Goal: Transaction & Acquisition: Purchase product/service

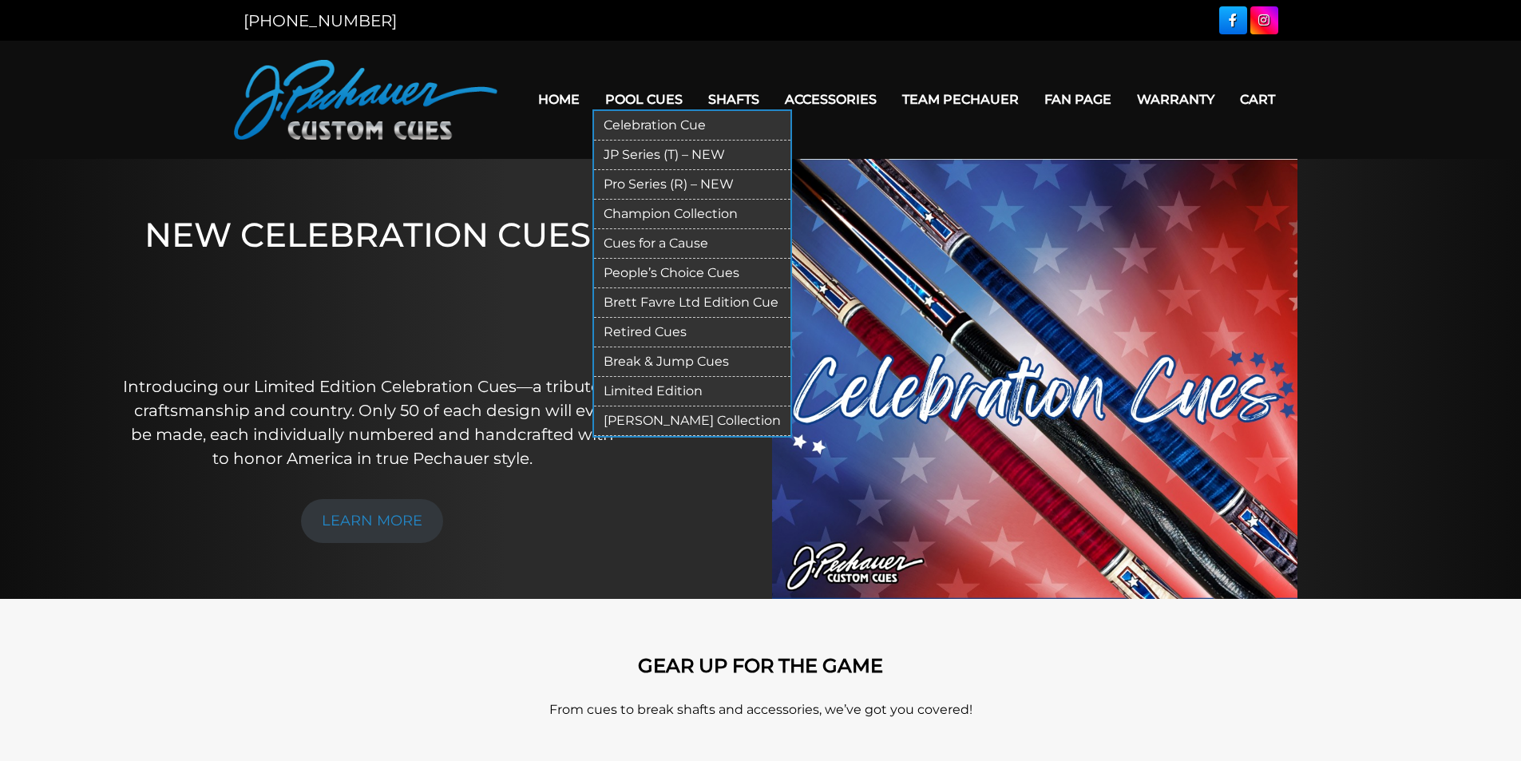
click at [662, 150] on link "JP Series (T) – NEW" at bounding box center [692, 156] width 196 height 30
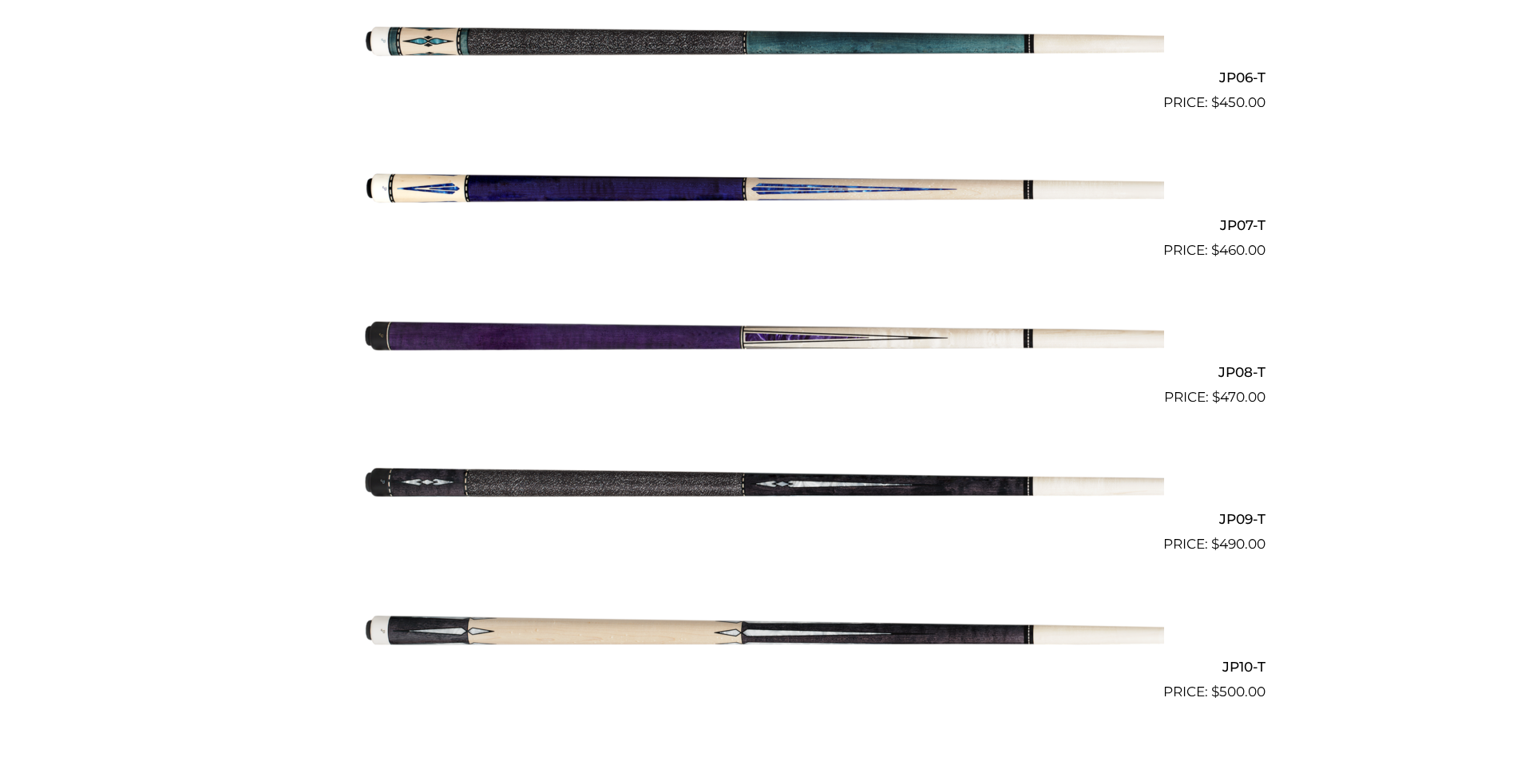
scroll to position [1309, 0]
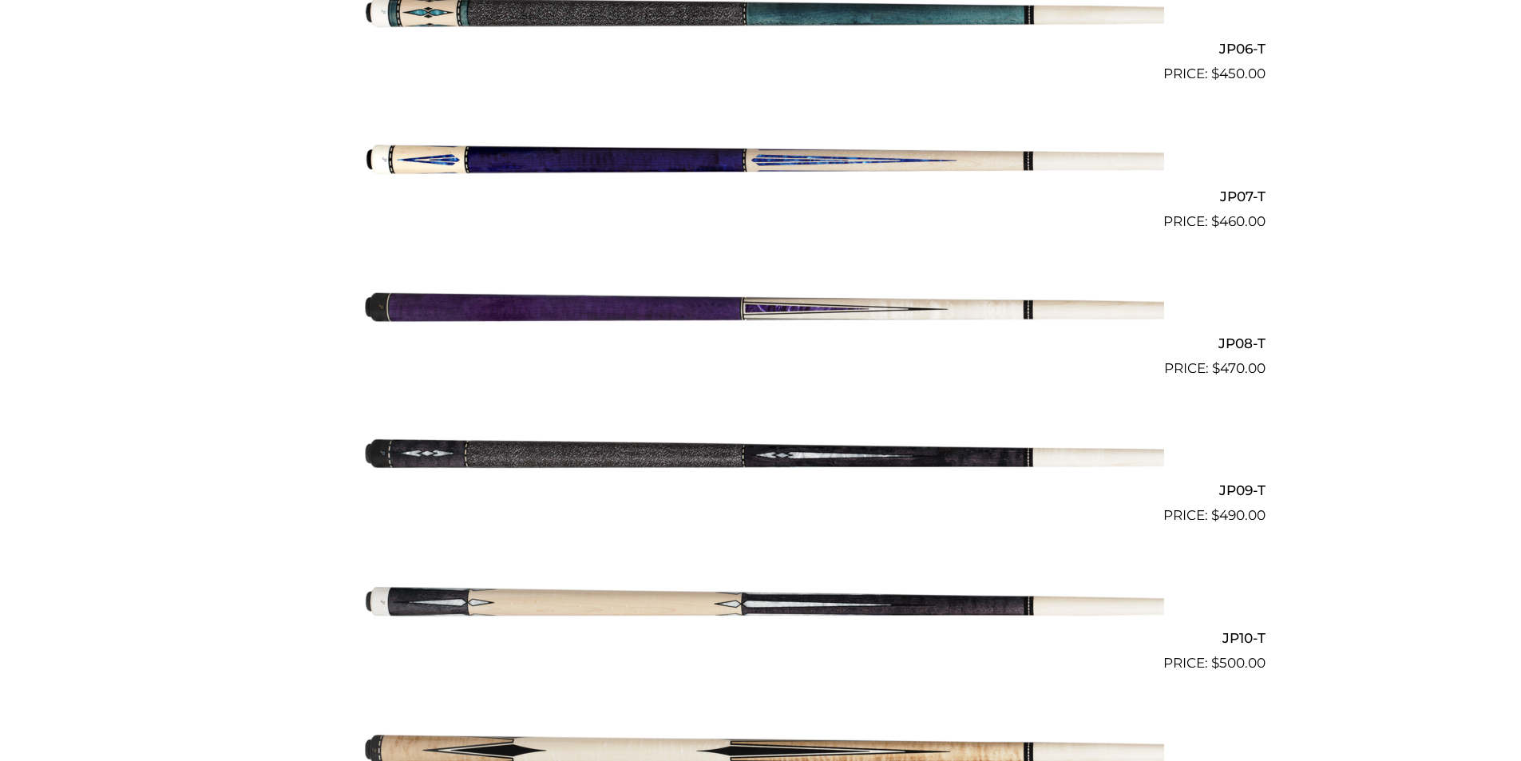
click at [564, 458] on img at bounding box center [761, 453] width 806 height 134
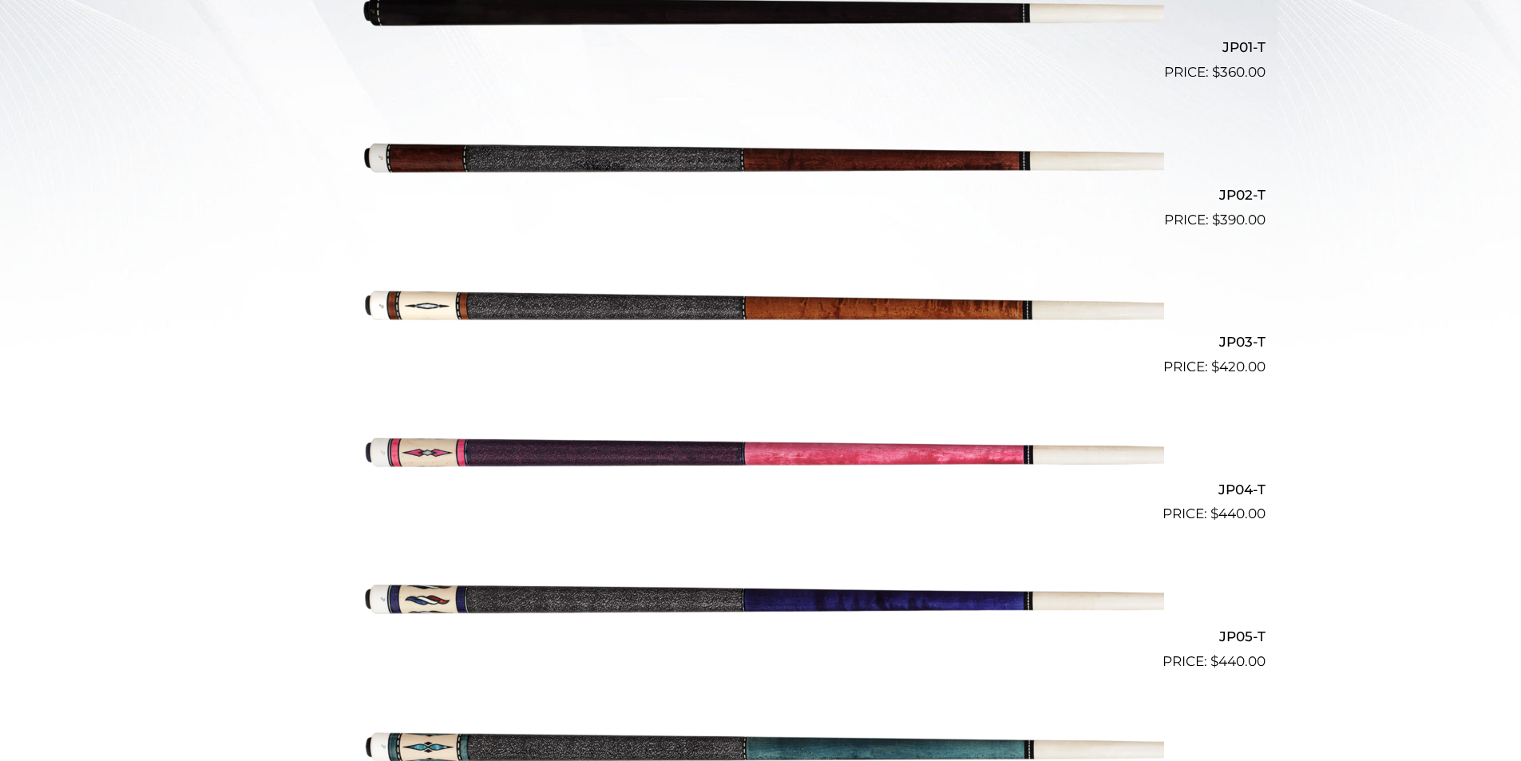
scroll to position [0, 0]
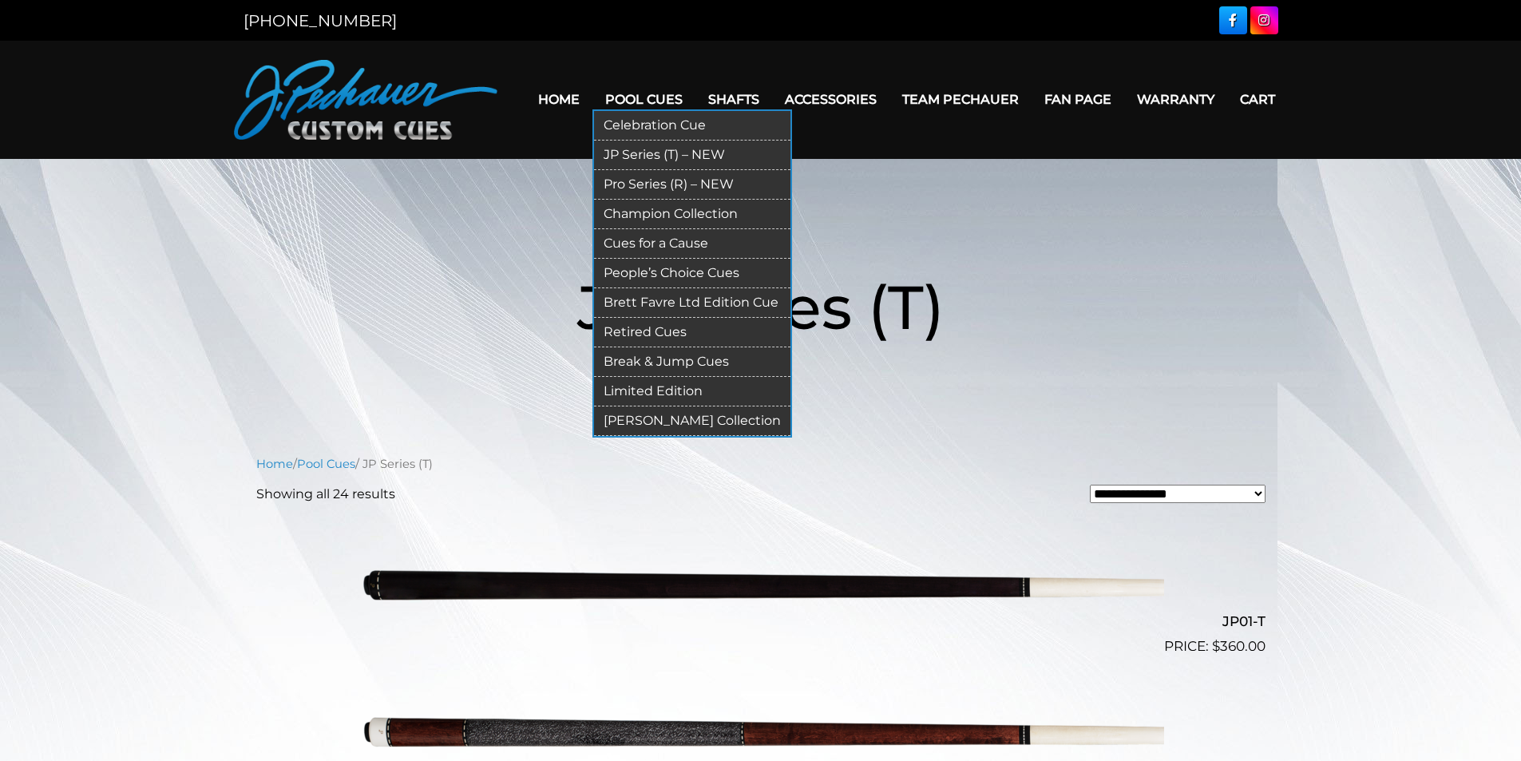
click at [671, 211] on link "Champion Collection" at bounding box center [692, 215] width 196 height 30
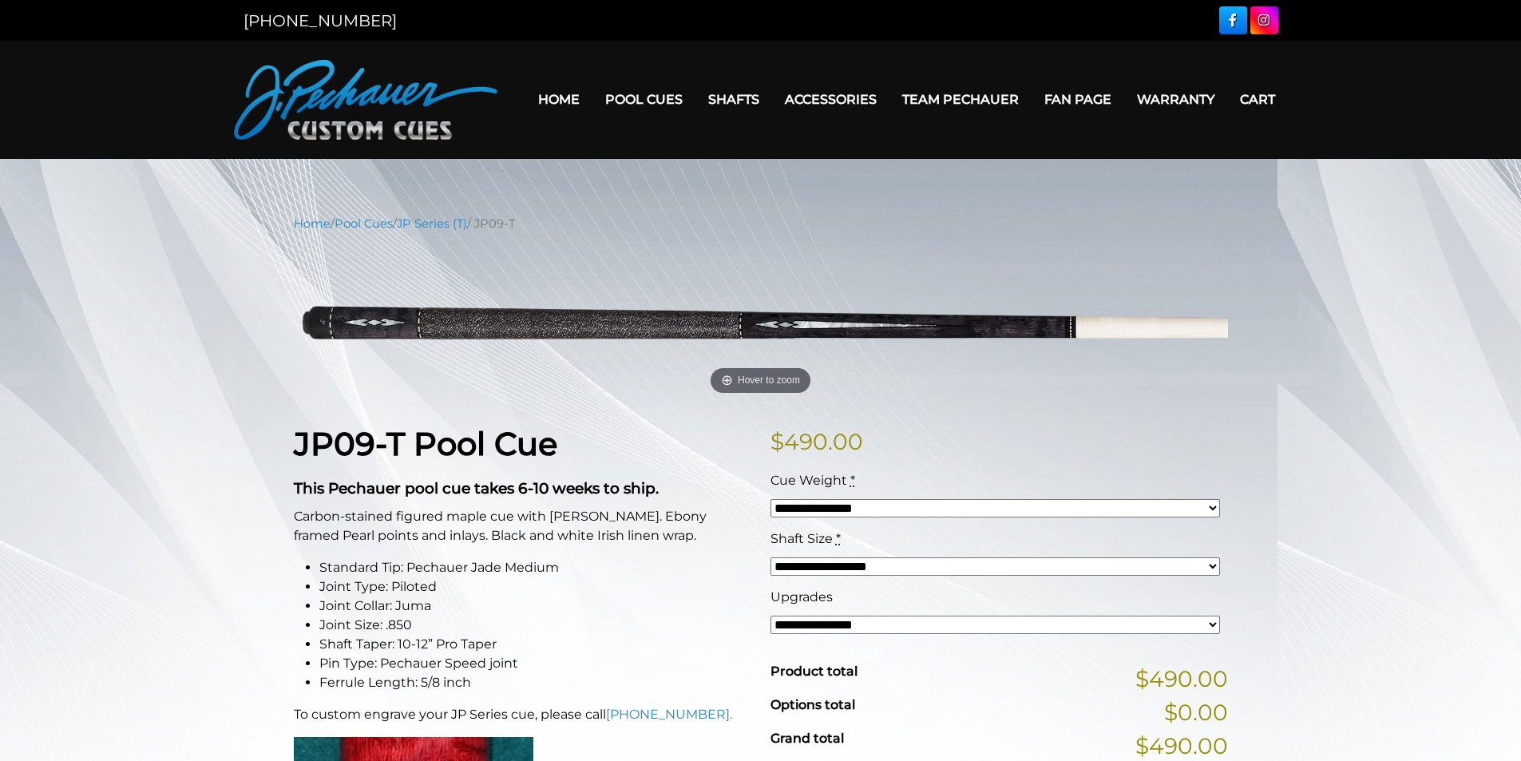
click at [922, 632] on select "**********" at bounding box center [996, 625] width 450 height 18
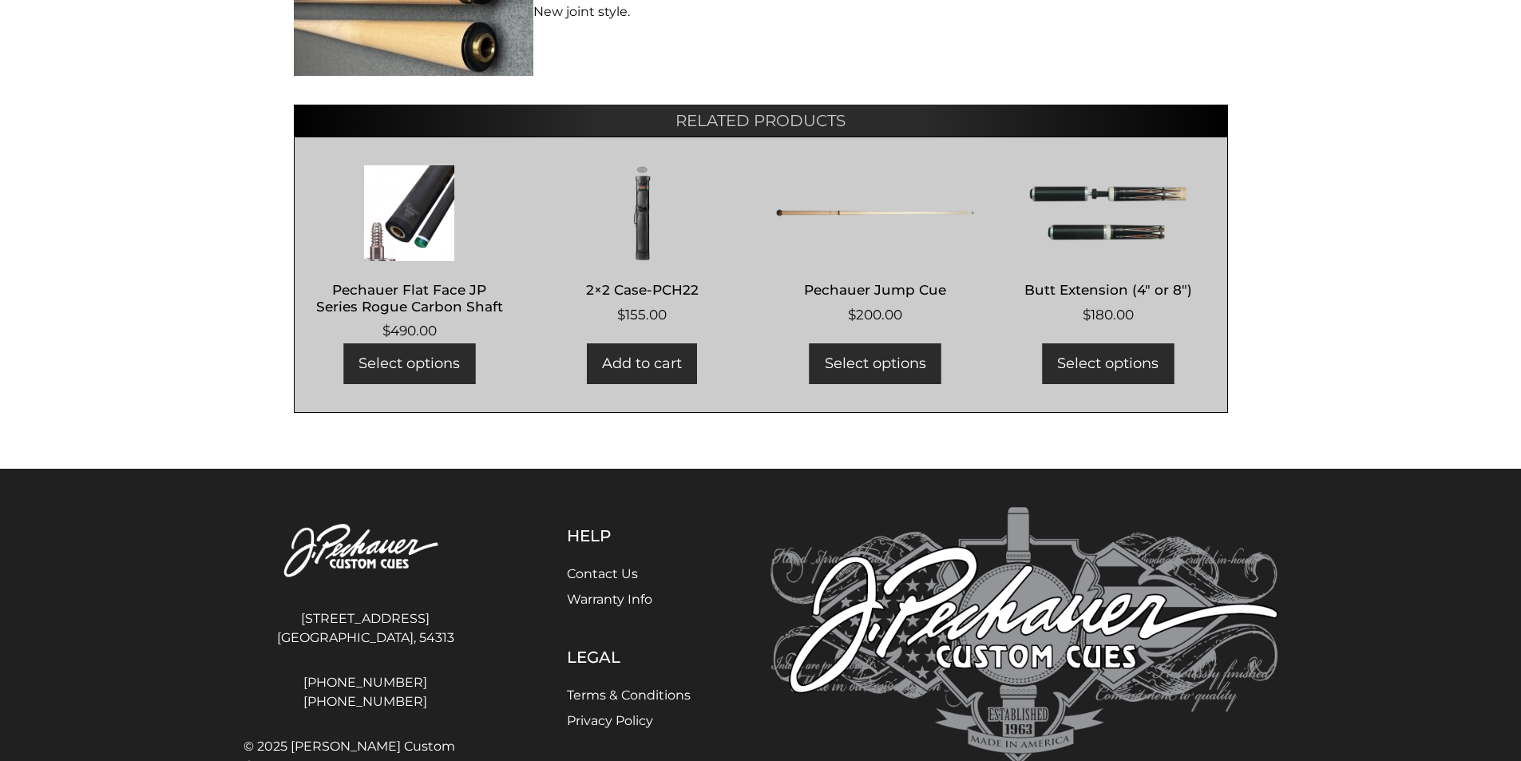
scroll to position [1152, 0]
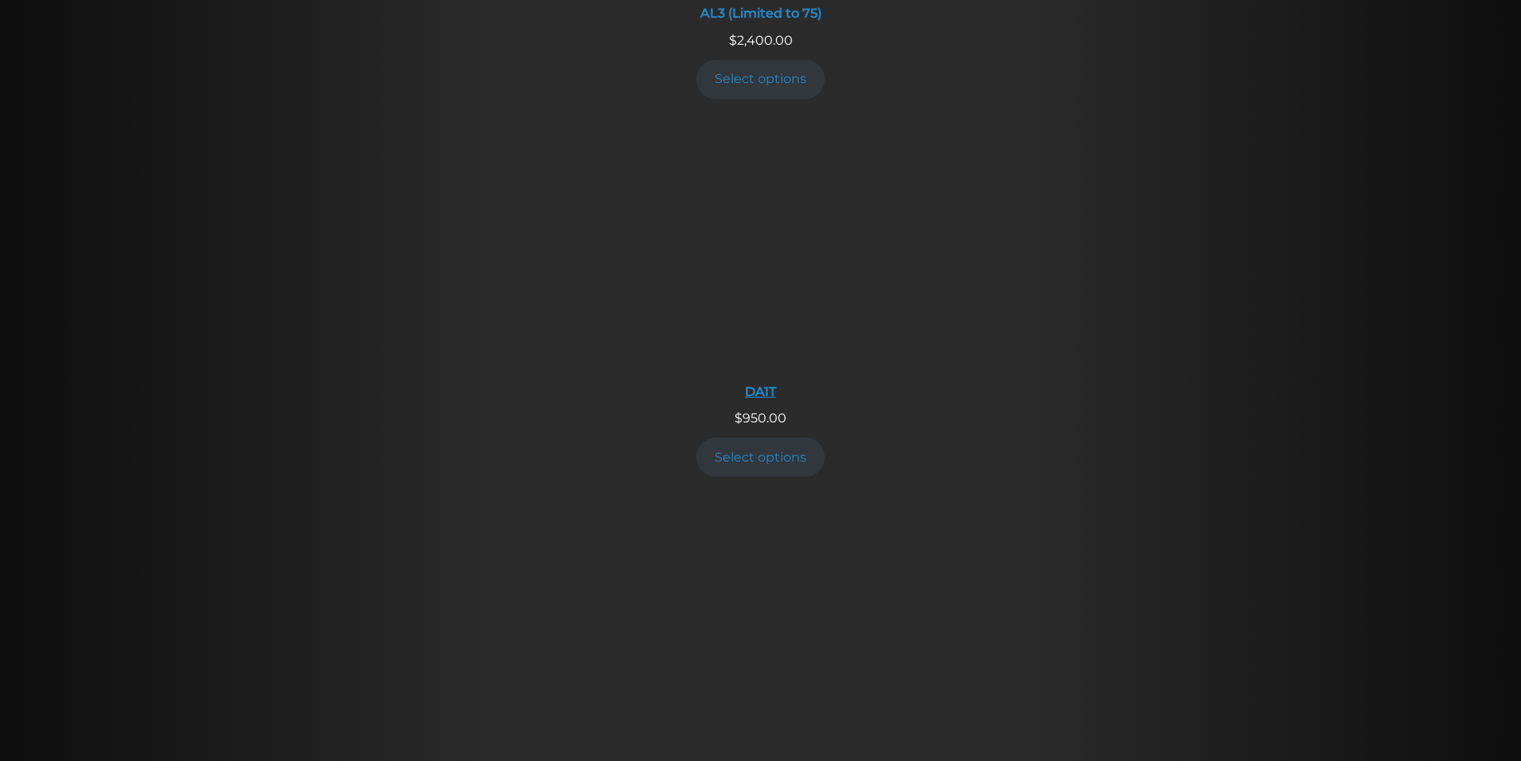
scroll to position [1500, 0]
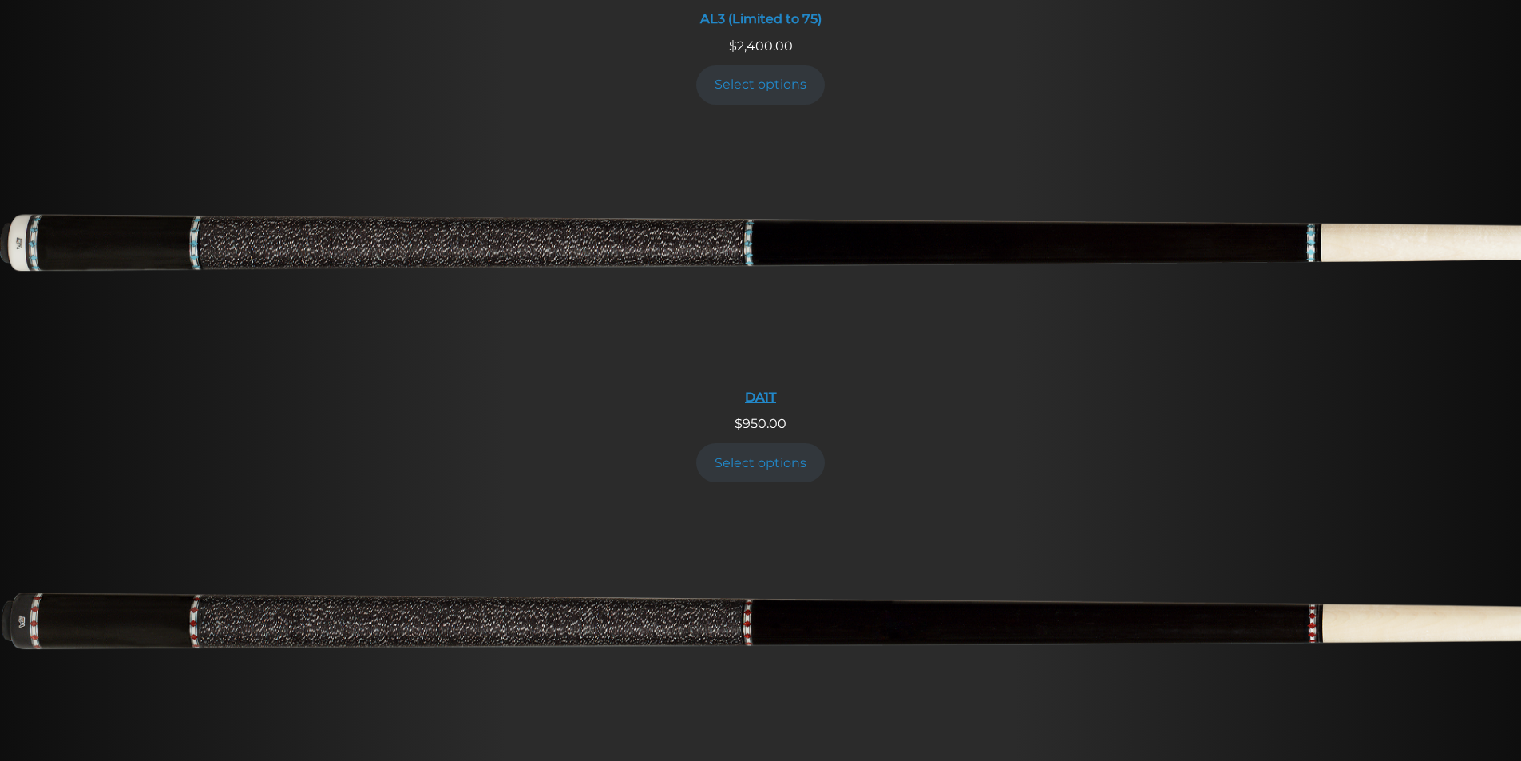
click at [968, 233] on img at bounding box center [760, 253] width 1521 height 253
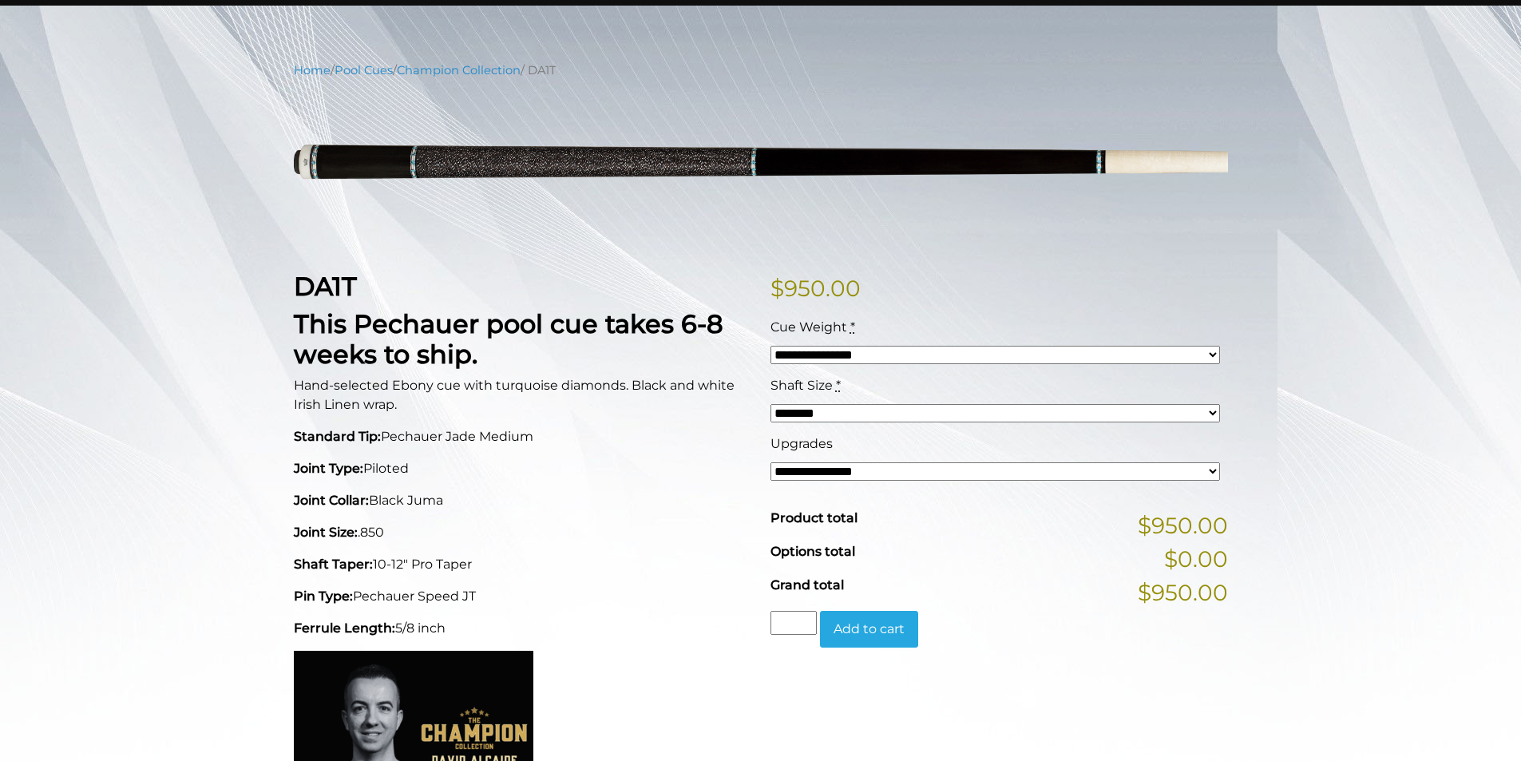
scroll to position [160, 0]
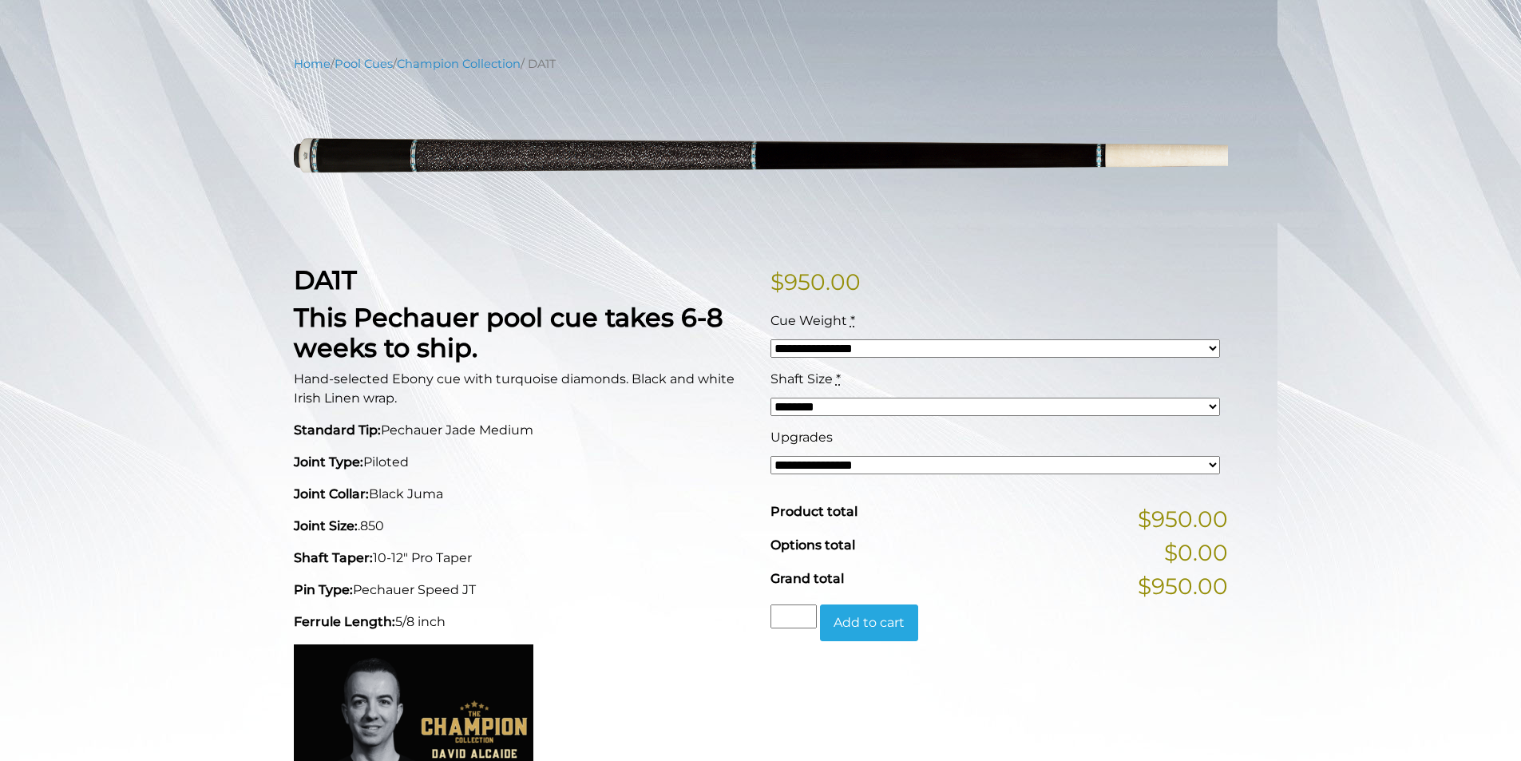
click at [917, 470] on select "**********" at bounding box center [996, 465] width 450 height 18
